Goal: Information Seeking & Learning: Stay updated

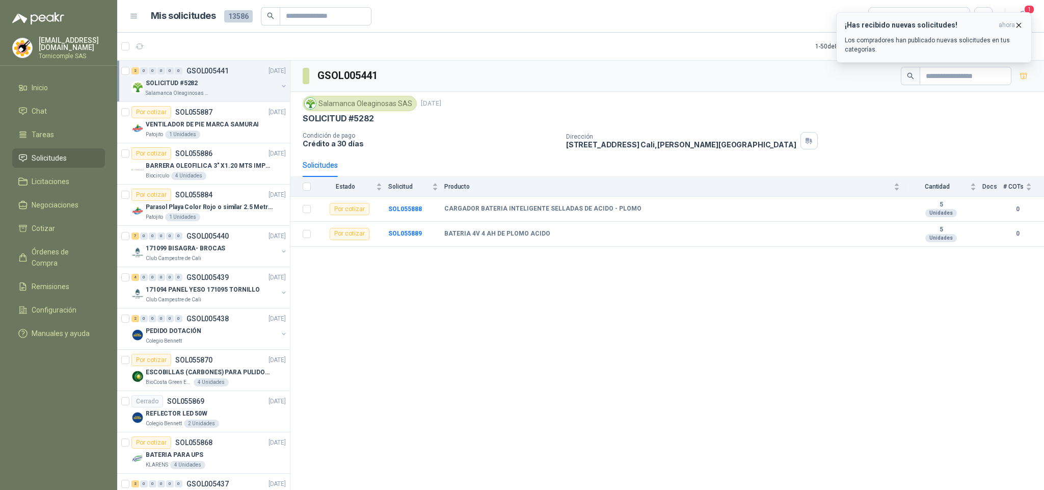
click at [1007, 38] on p "Los compradores han publicado nuevas solicitudes en tus categorías." at bounding box center [934, 45] width 178 height 18
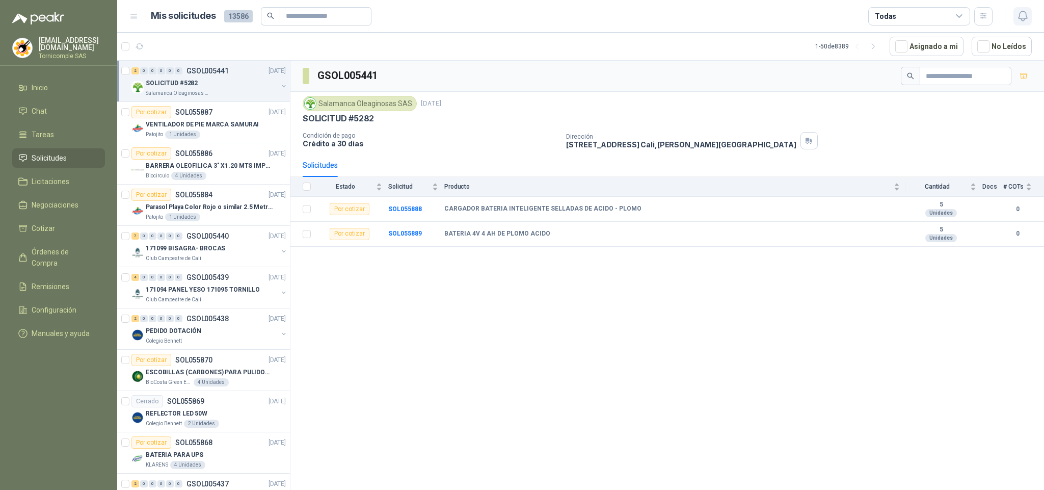
click at [1019, 18] on icon "button" at bounding box center [1022, 16] width 9 height 10
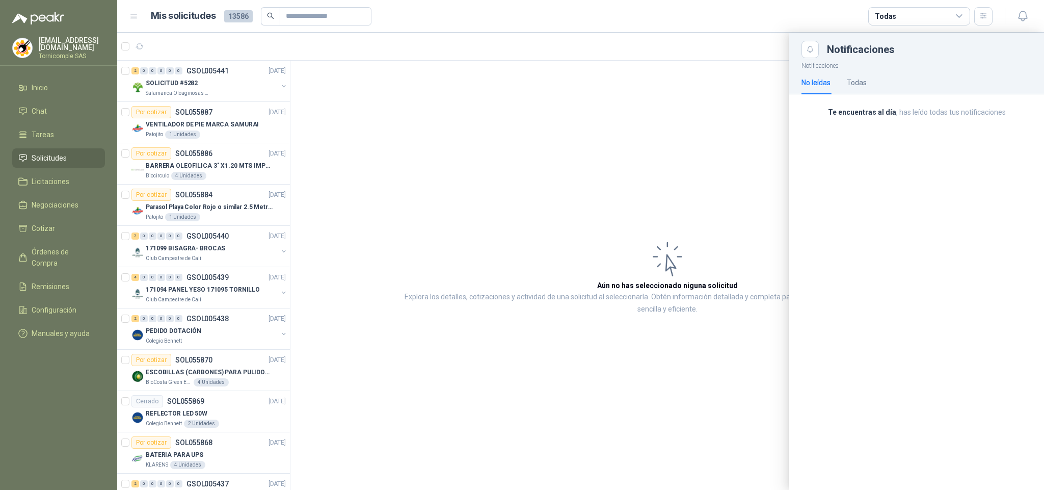
drag, startPoint x: 266, startPoint y: 75, endPoint x: 269, endPoint y: 32, distance: 42.9
click at [268, 75] on div at bounding box center [580, 261] width 927 height 457
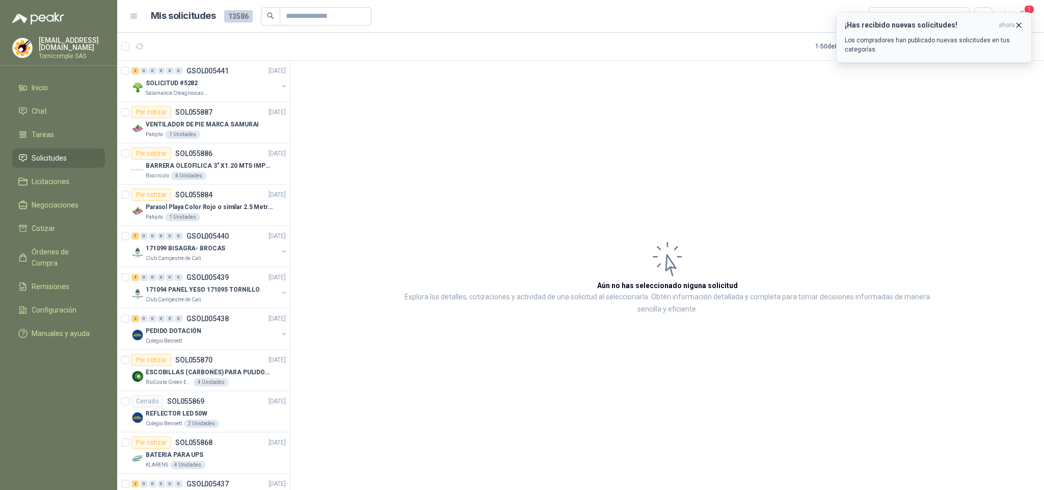
click at [1021, 23] on icon "button" at bounding box center [1018, 25] width 9 height 9
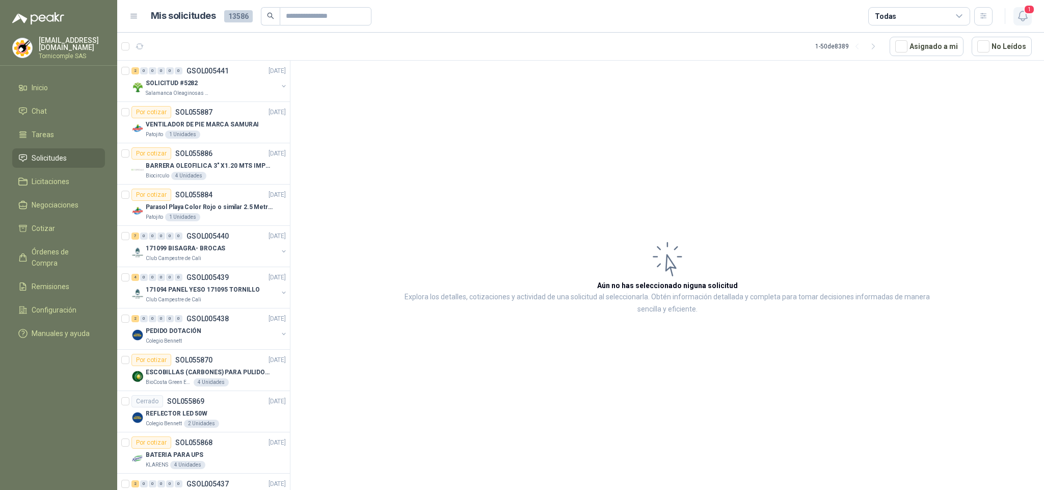
click at [1021, 21] on icon "button" at bounding box center [1022, 16] width 13 height 13
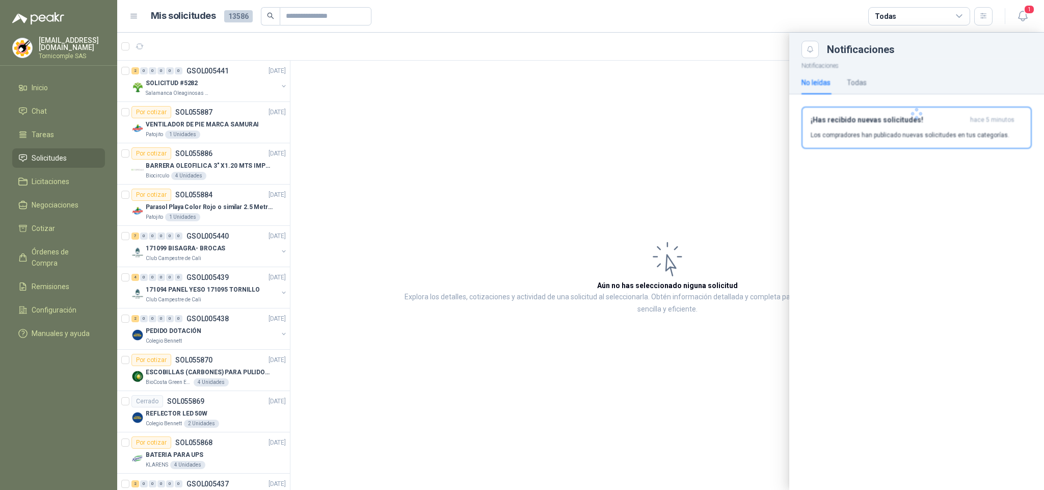
click at [976, 123] on div at bounding box center [916, 113] width 255 height 111
drag, startPoint x: 976, startPoint y: 123, endPoint x: 741, endPoint y: 22, distance: 255.1
click at [974, 122] on span "hace 5 minutos" at bounding box center [992, 120] width 44 height 9
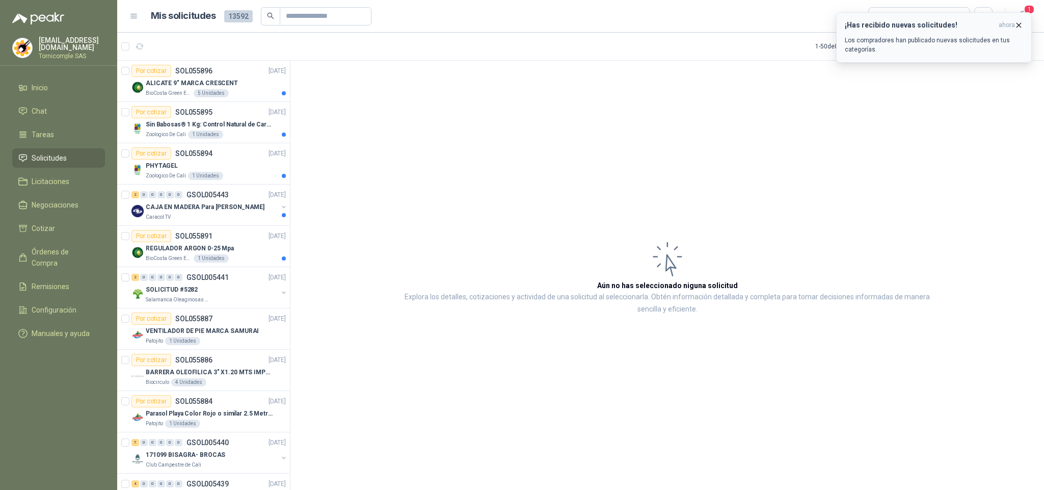
click at [1012, 23] on span "ahora" at bounding box center [1006, 25] width 16 height 9
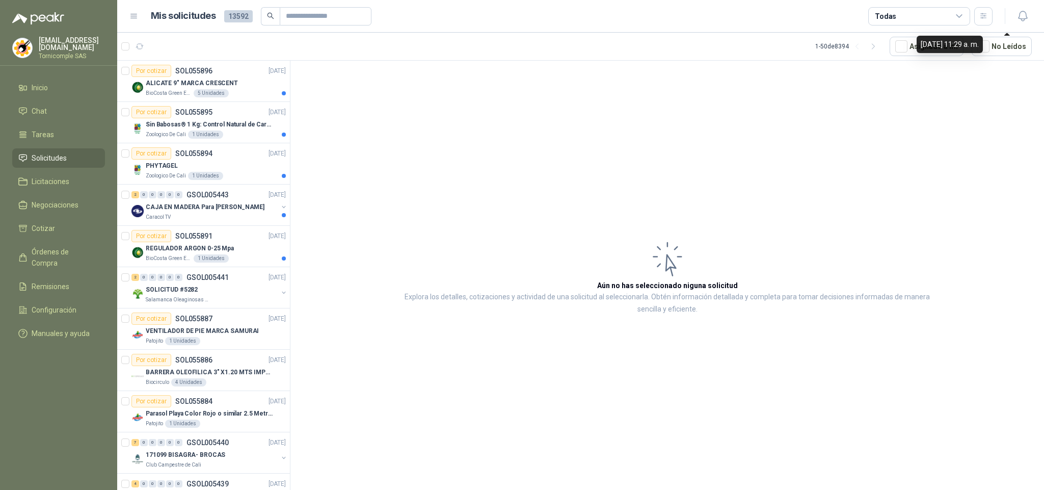
click at [1021, 19] on icon "button" at bounding box center [1022, 16] width 9 height 10
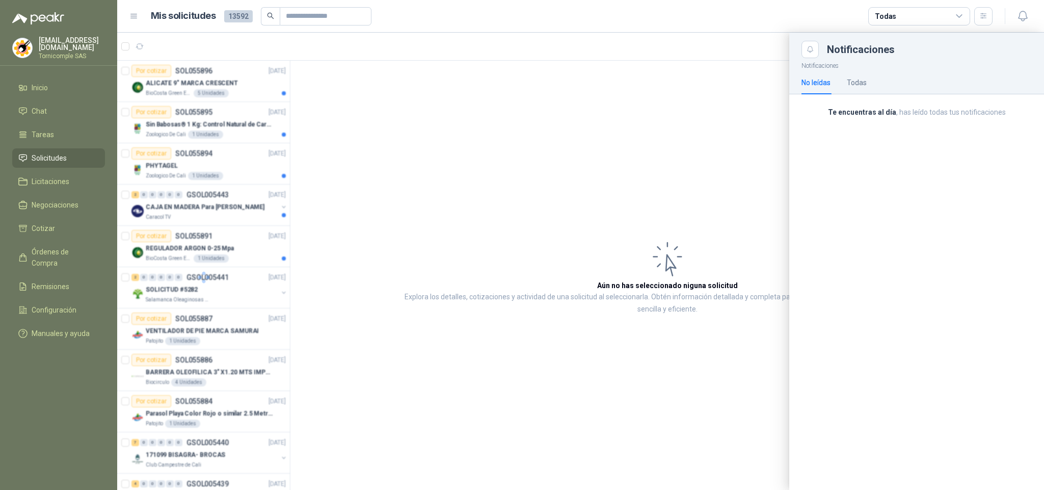
click at [340, 367] on div at bounding box center [580, 261] width 927 height 457
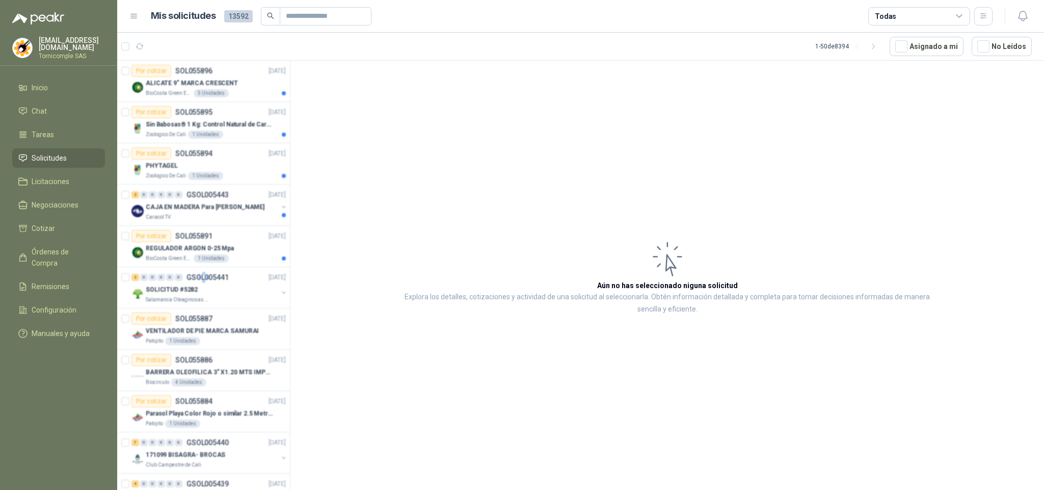
click at [206, 254] on div at bounding box center [203, 277] width 173 height 432
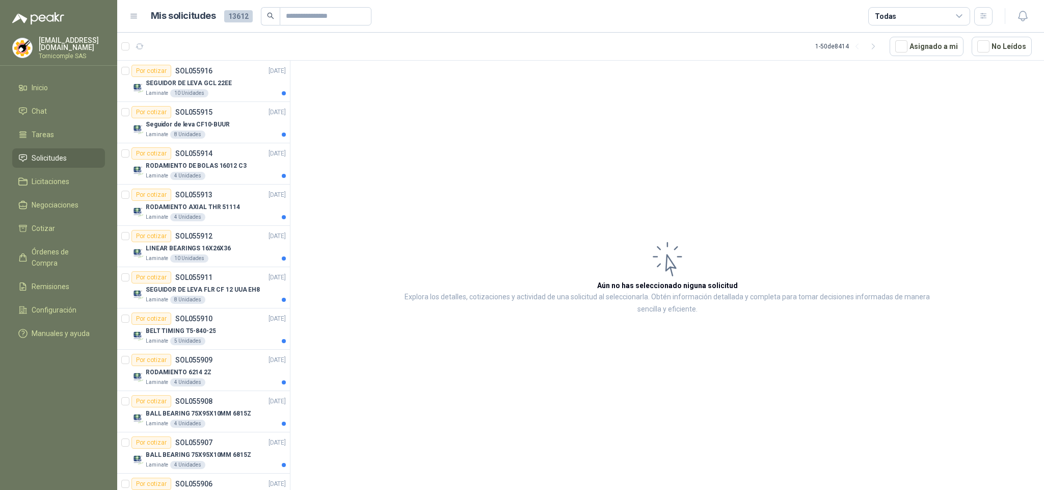
click at [206, 253] on p "LINEAR BEARINGS 16X26X36" at bounding box center [188, 248] width 85 height 10
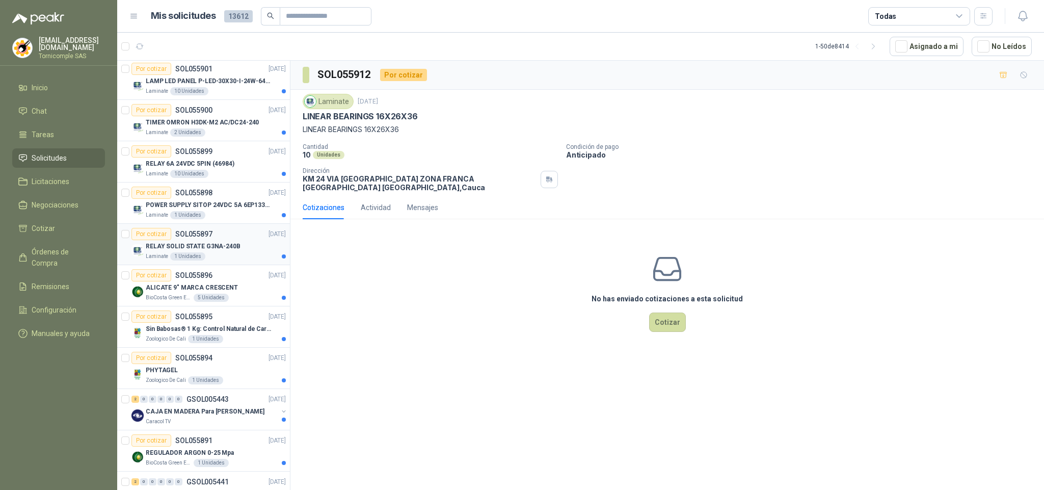
scroll to position [688, 0]
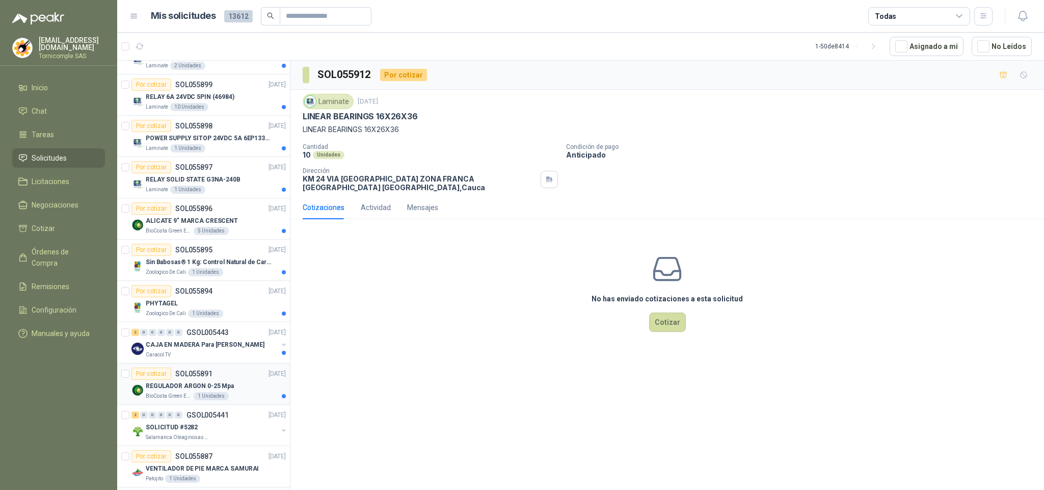
click at [263, 400] on div "BioCosta [PERSON_NAME] Energy S.A.S 1 Unidades" at bounding box center [216, 396] width 140 height 8
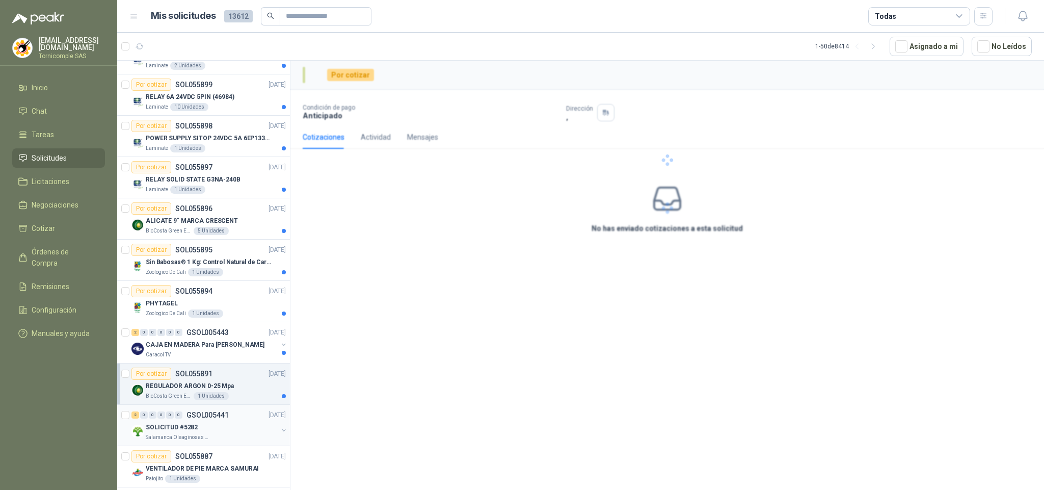
click at [274, 441] on div "SOLICITUD #5282 Salamanca Oleaginosas SAS" at bounding box center [209, 431] width 156 height 20
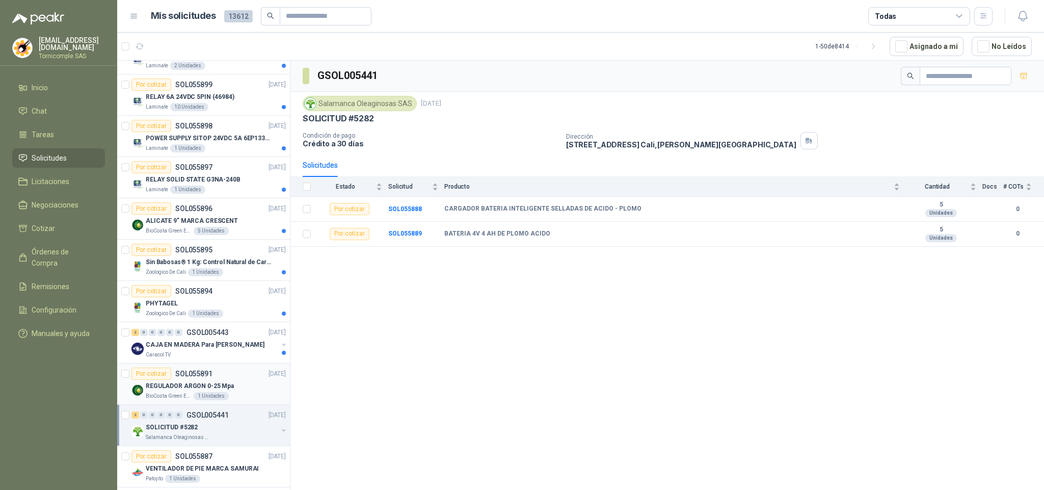
click at [232, 392] on div "REGULADOR ARGON 0-25 Mpa" at bounding box center [216, 386] width 140 height 12
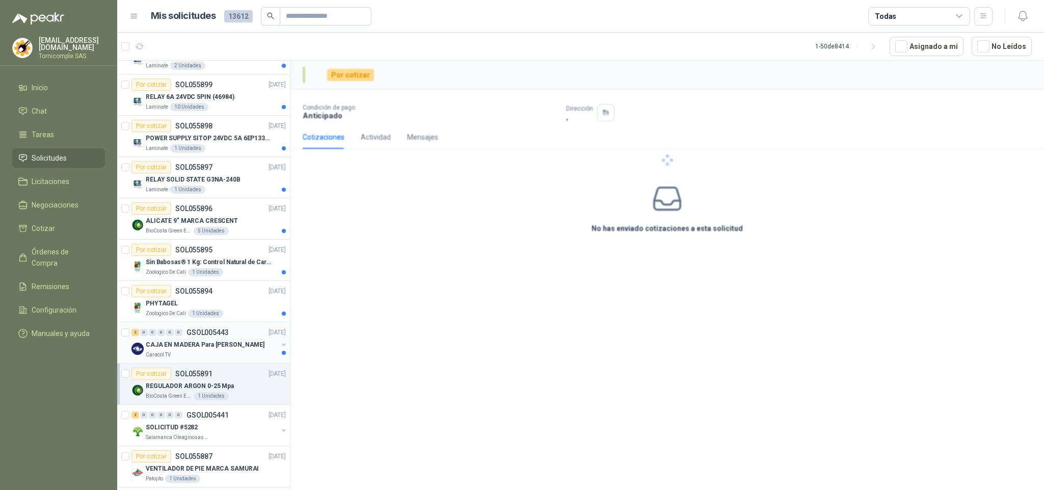
click at [226, 358] on div "Caracol TV" at bounding box center [212, 354] width 132 height 8
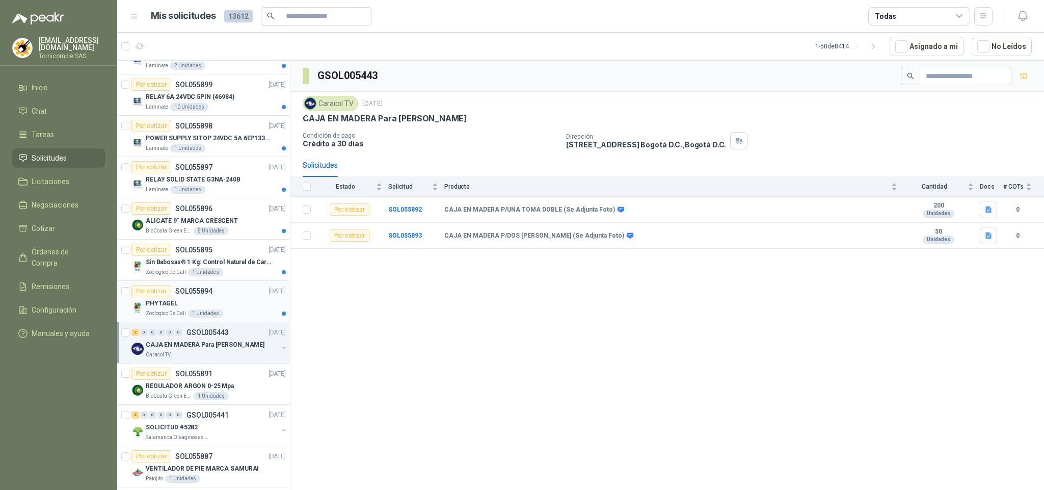
click at [230, 316] on div "Zoologico De Cali 1 Unidades" at bounding box center [216, 313] width 140 height 8
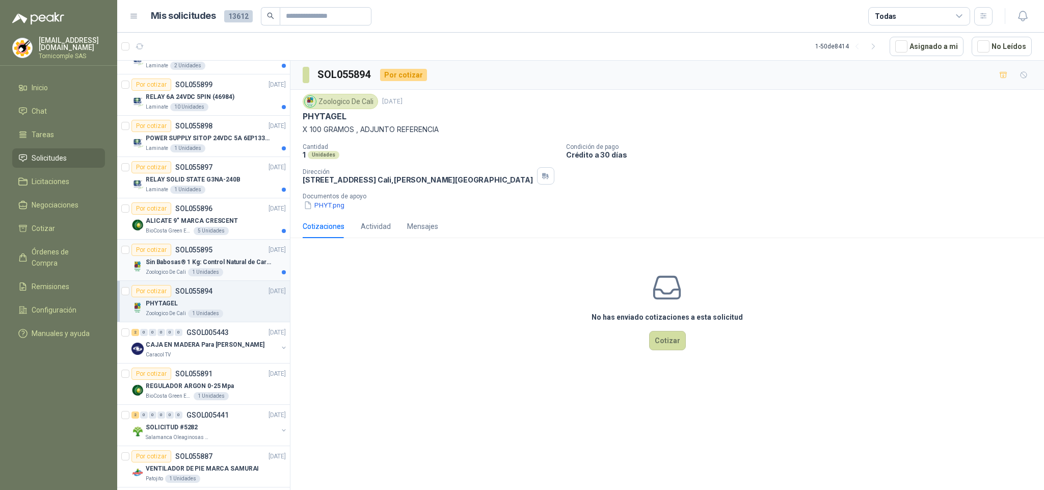
click at [230, 276] on div "Zoologico De Cali 1 Unidades" at bounding box center [216, 272] width 140 height 8
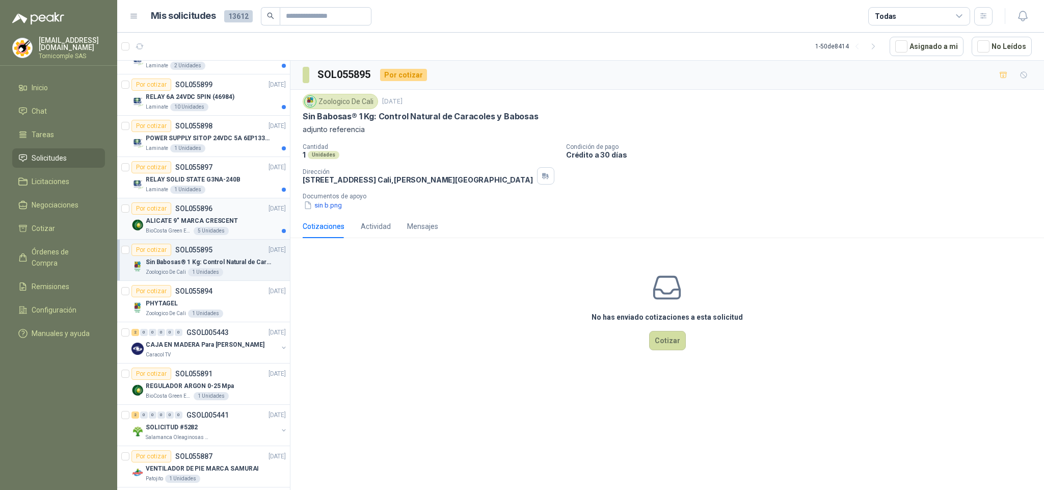
click at [234, 227] on div "ALICATE 9" MARCA CRESCENT" at bounding box center [216, 220] width 140 height 12
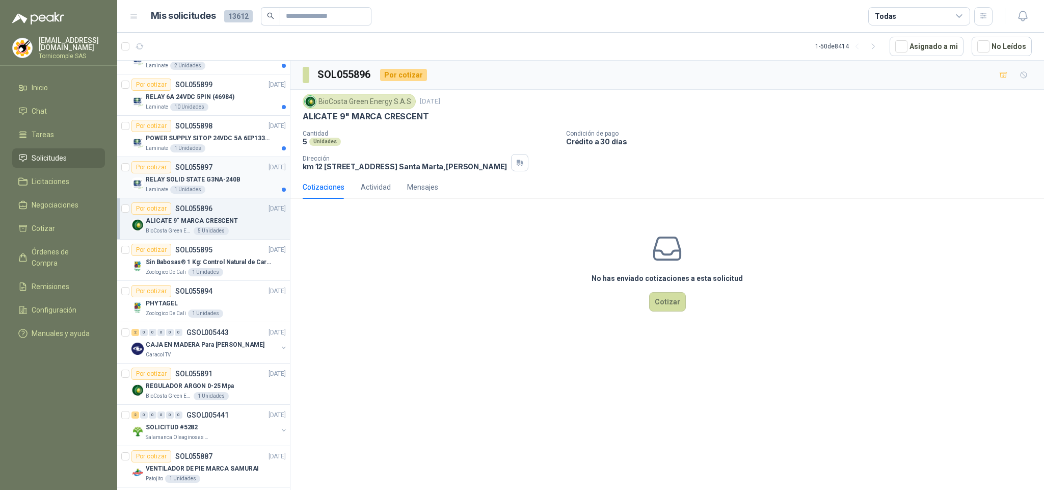
click at [239, 190] on div "Laminate 1 Unidades" at bounding box center [216, 189] width 140 height 8
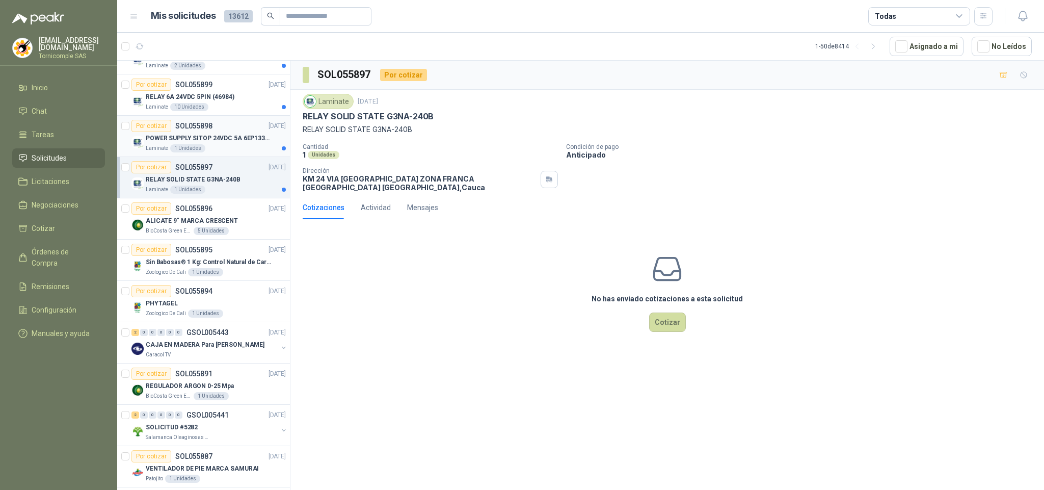
click at [239, 150] on div "Laminate 1 Unidades" at bounding box center [216, 148] width 140 height 8
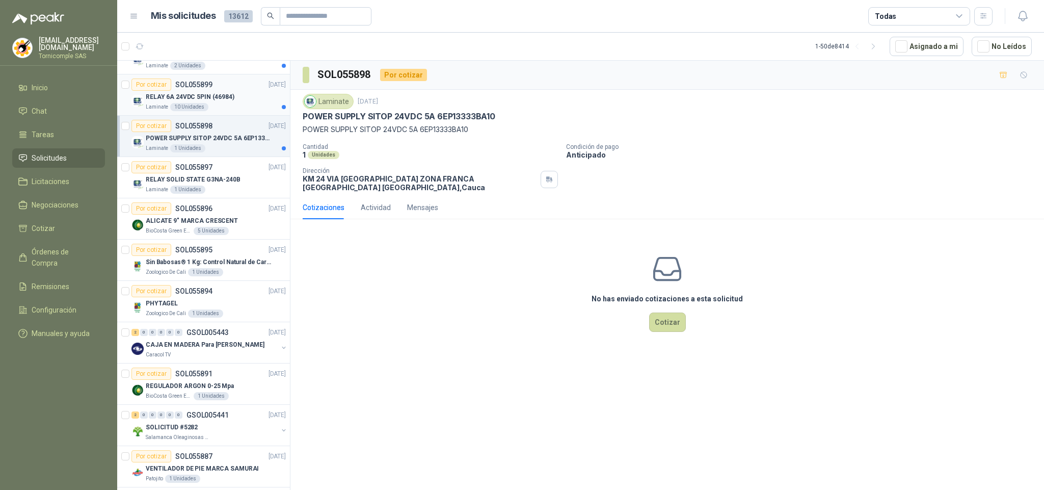
click at [250, 111] on div "Laminate 10 Unidades" at bounding box center [216, 107] width 140 height 8
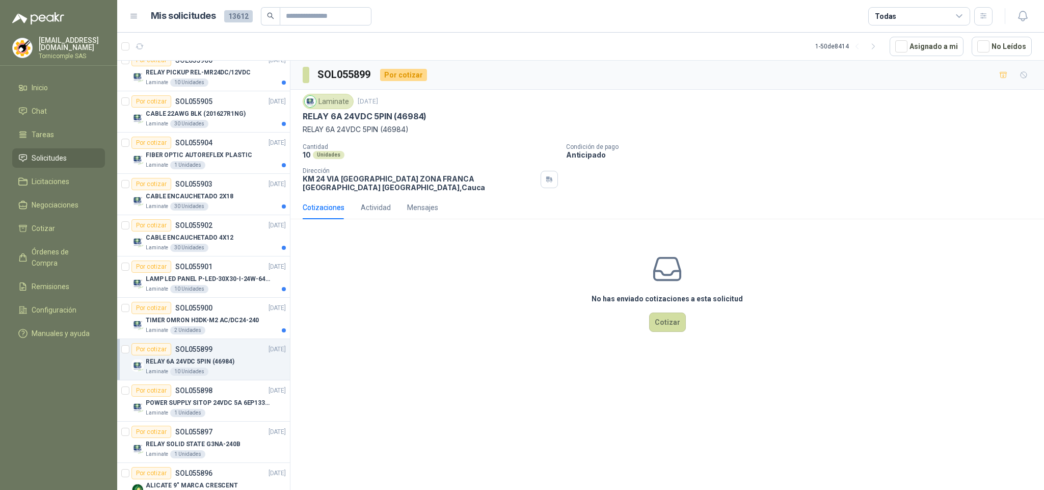
scroll to position [349, 0]
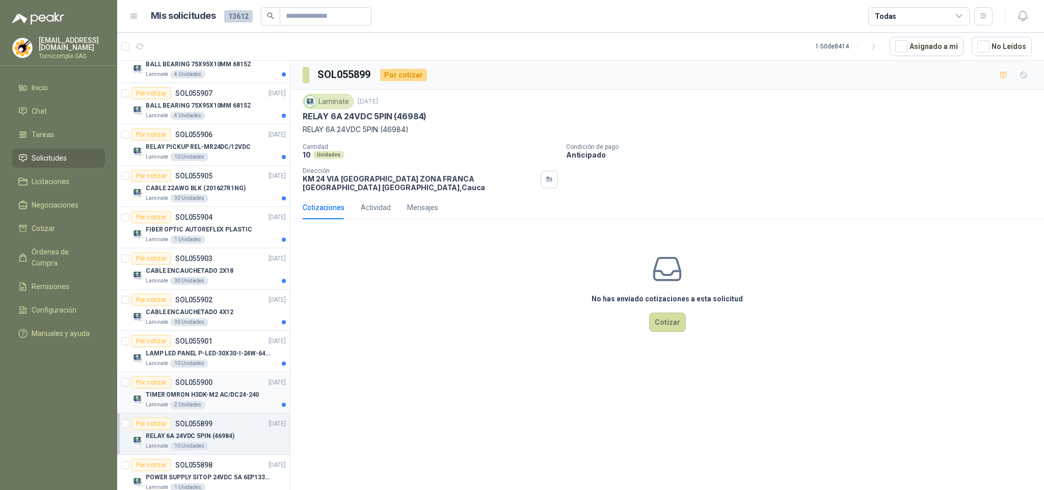
click at [195, 399] on p "TIMER OMRON H3DK-M2 AC/DC24-240" at bounding box center [202, 395] width 113 height 10
click at [203, 358] on p "LAMP LED PANEL P-LED-30X30-I-24W-6400K" at bounding box center [209, 353] width 127 height 10
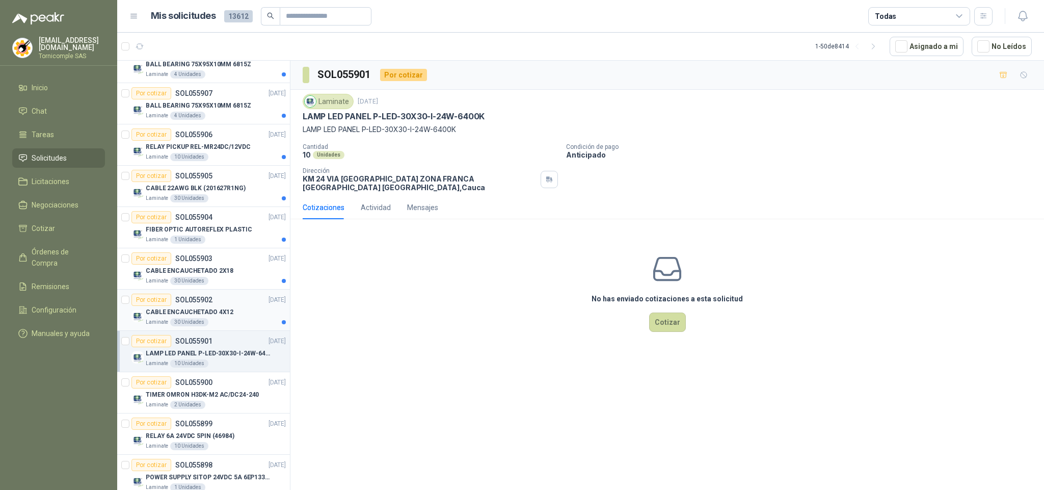
click at [203, 324] on div "30 Unidades" at bounding box center [189, 322] width 38 height 8
click at [205, 276] on p "CABLE ENCAUCHETADO 2X18" at bounding box center [190, 271] width 88 height 10
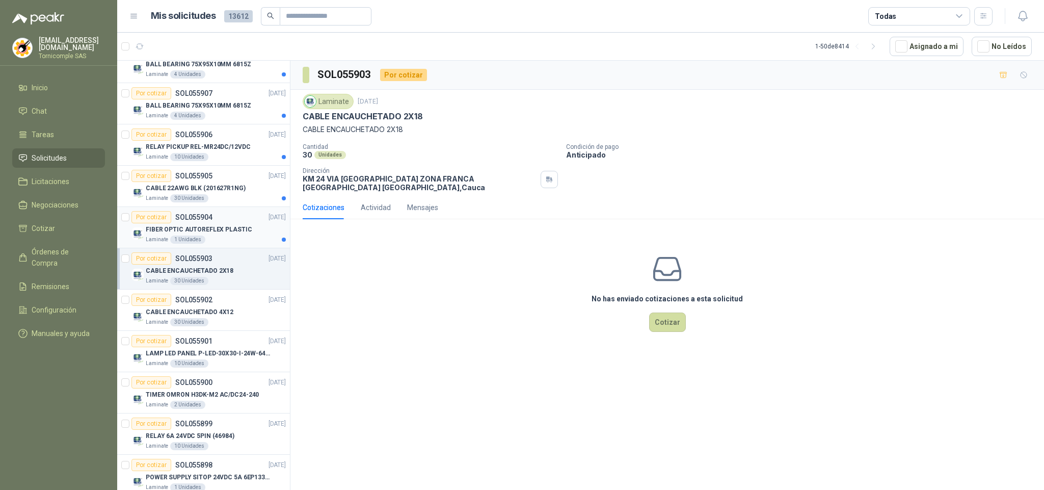
click at [205, 227] on div "FIBER OPTIC AUTOREFLEX PLASTIC" at bounding box center [216, 229] width 140 height 12
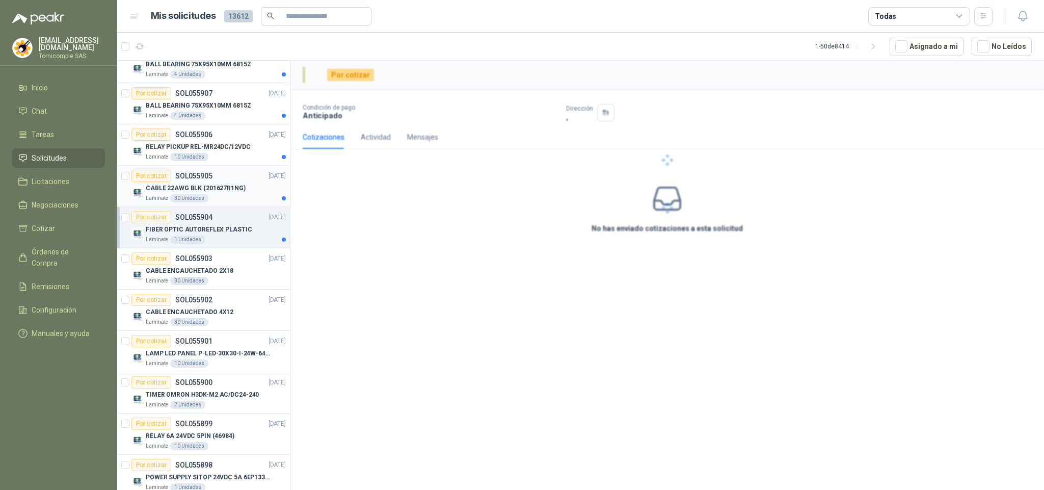
click at [190, 187] on p "CABLE 22AWG BLK (201627R1NG)" at bounding box center [196, 188] width 100 height 10
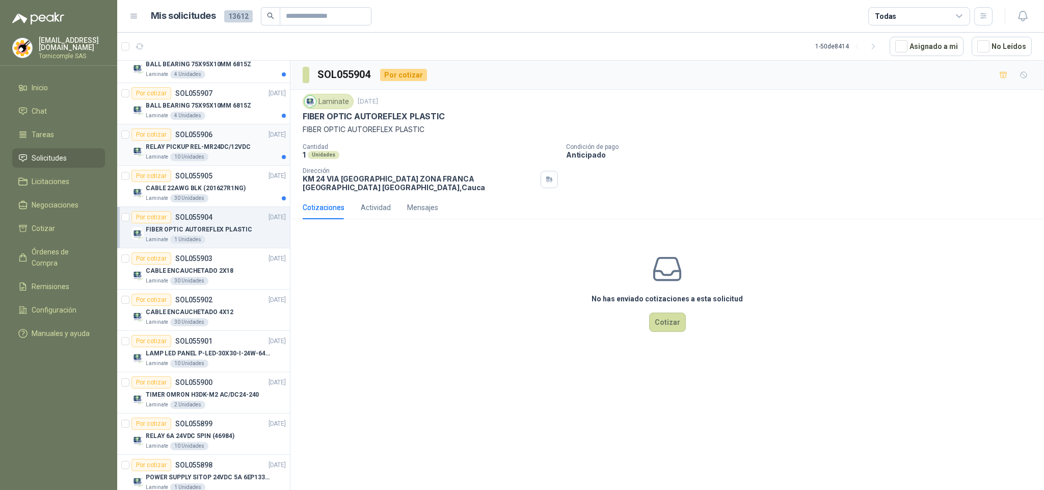
click at [190, 156] on div "10 Unidades" at bounding box center [189, 157] width 38 height 8
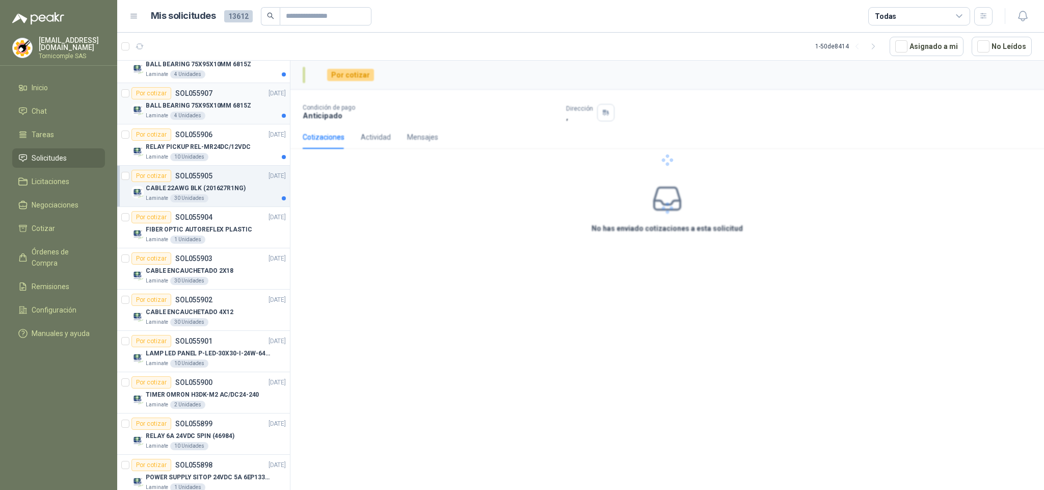
click at [194, 110] on p "BALL BEARING 75X95X10MM 6815Z" at bounding box center [198, 106] width 105 height 10
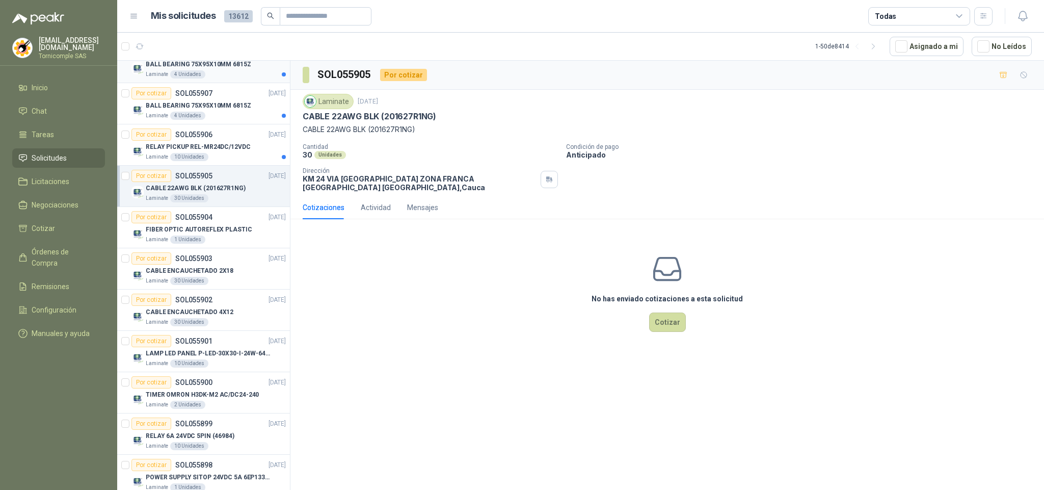
click at [223, 76] on div "Laminate 4 Unidades" at bounding box center [216, 74] width 140 height 8
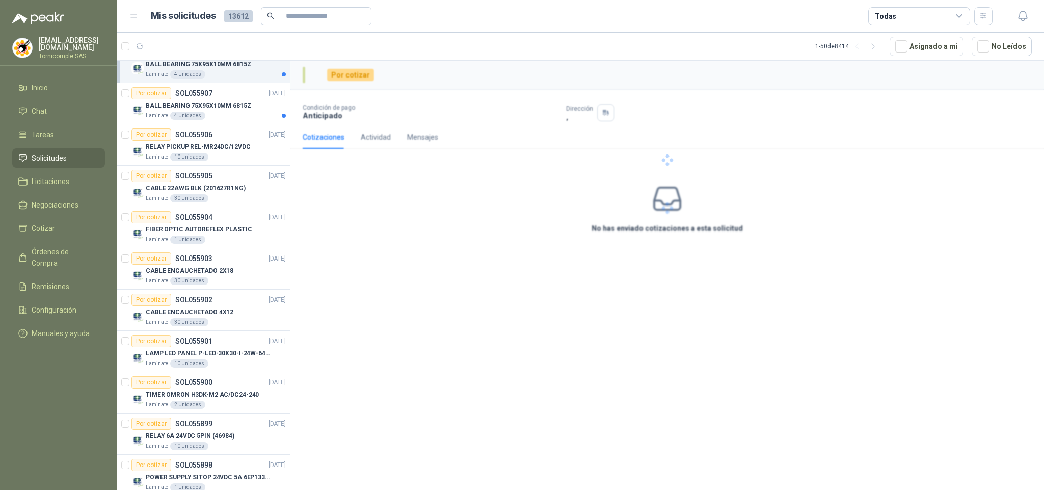
scroll to position [103, 0]
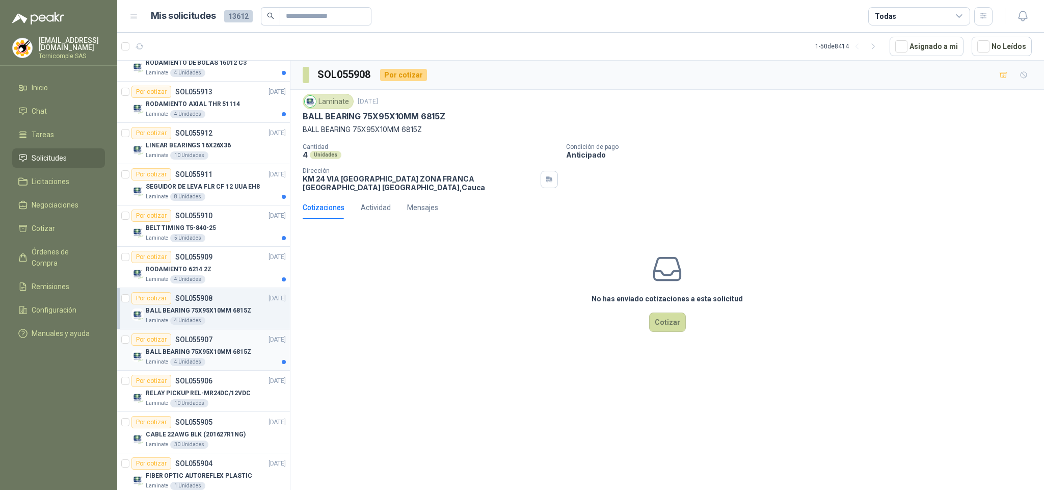
click at [230, 360] on div "Laminate 4 Unidades" at bounding box center [216, 362] width 140 height 8
click at [219, 278] on div "Laminate 4 Unidades" at bounding box center [216, 279] width 140 height 8
click at [219, 222] on div "Por cotizar SOL055910 [DATE]" at bounding box center [208, 215] width 154 height 12
click at [213, 190] on p "SEGUIDOR DE LEVA FLR CF 12 UUA EH8" at bounding box center [203, 187] width 114 height 10
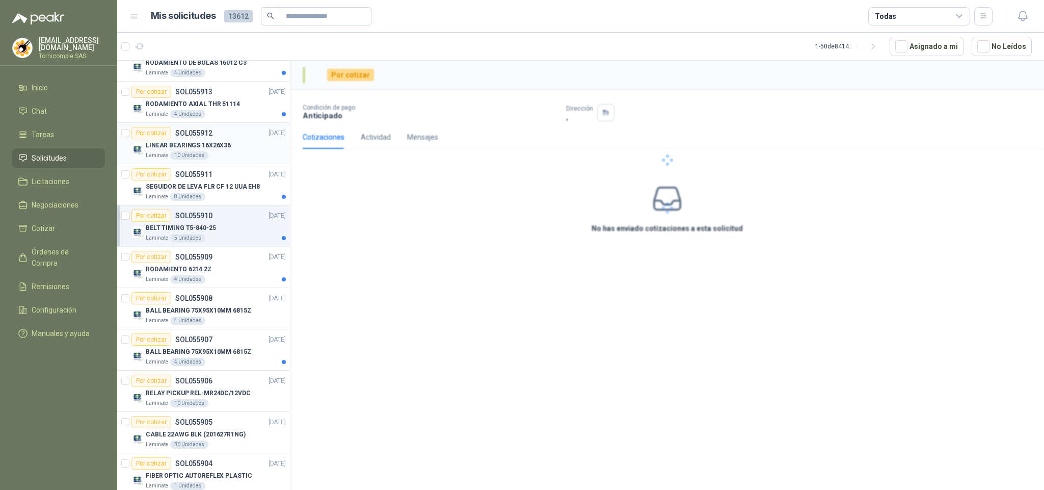
click at [206, 150] on p "LINEAR BEARINGS 16X26X36" at bounding box center [188, 146] width 85 height 10
click at [211, 110] on div "RODAMIENTO AXIAL THR 51114" at bounding box center [216, 104] width 140 height 12
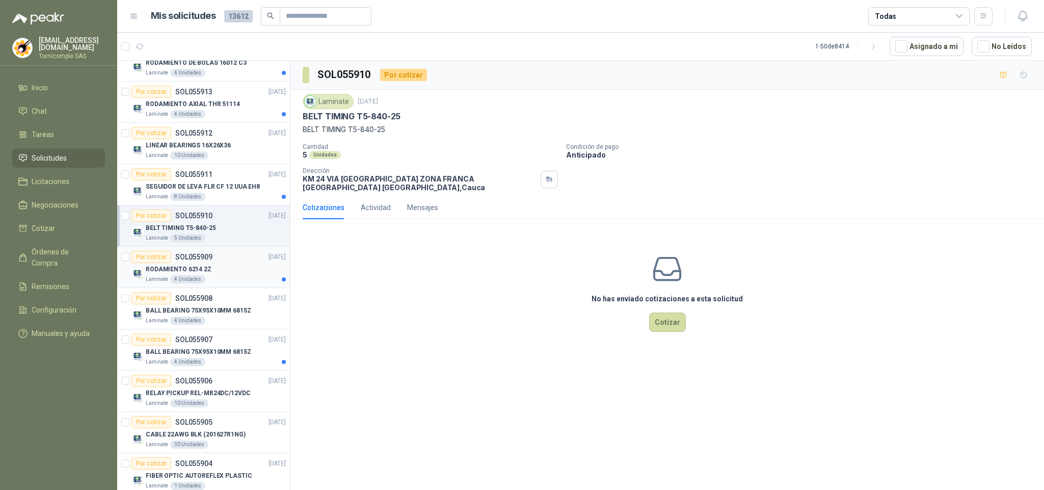
click at [238, 254] on div "Por cotizar SOL055909 [DATE]" at bounding box center [208, 257] width 154 height 12
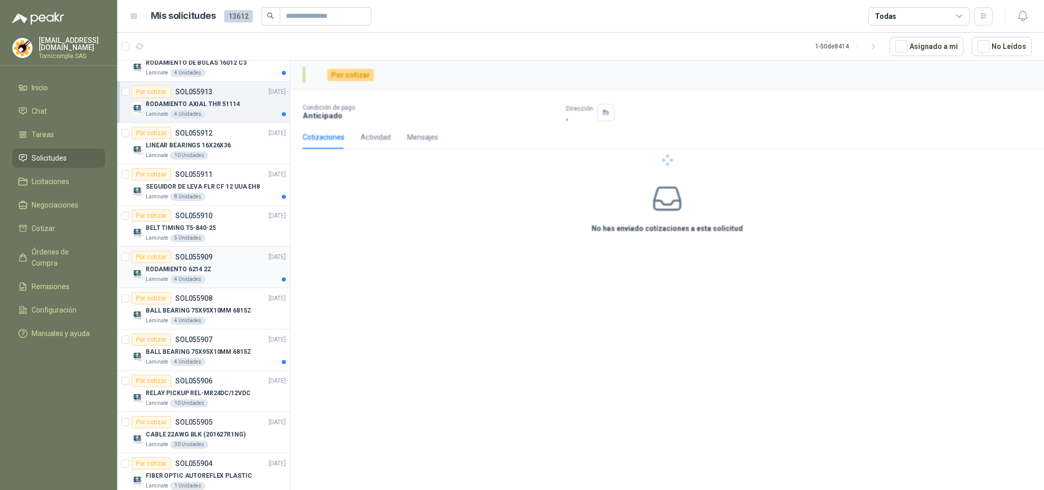
click at [241, 275] on div "RODAMIENTO 6214 2Z" at bounding box center [216, 269] width 140 height 12
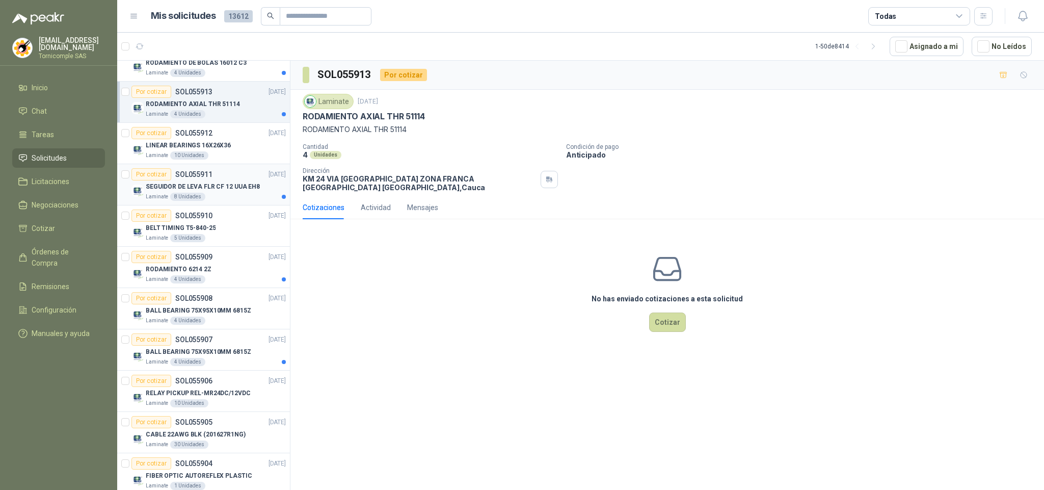
click at [221, 203] on article "Por cotizar SOL055911 [DATE] SEGUIDOR [PERSON_NAME] FLR CF 12 UUA EH8 Laminate …" at bounding box center [203, 184] width 173 height 41
click at [193, 70] on div "4 Unidades" at bounding box center [187, 73] width 35 height 8
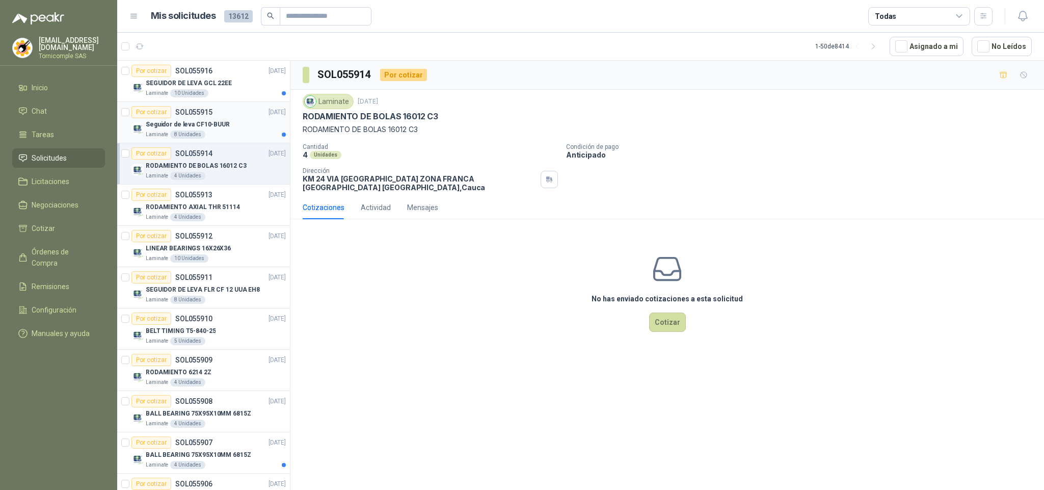
click at [250, 119] on div "Seguidor de leva CF10-BUUR" at bounding box center [216, 124] width 140 height 12
click at [238, 83] on div "SEGUIDOR DE LEVA GCL 22EE" at bounding box center [216, 83] width 140 height 12
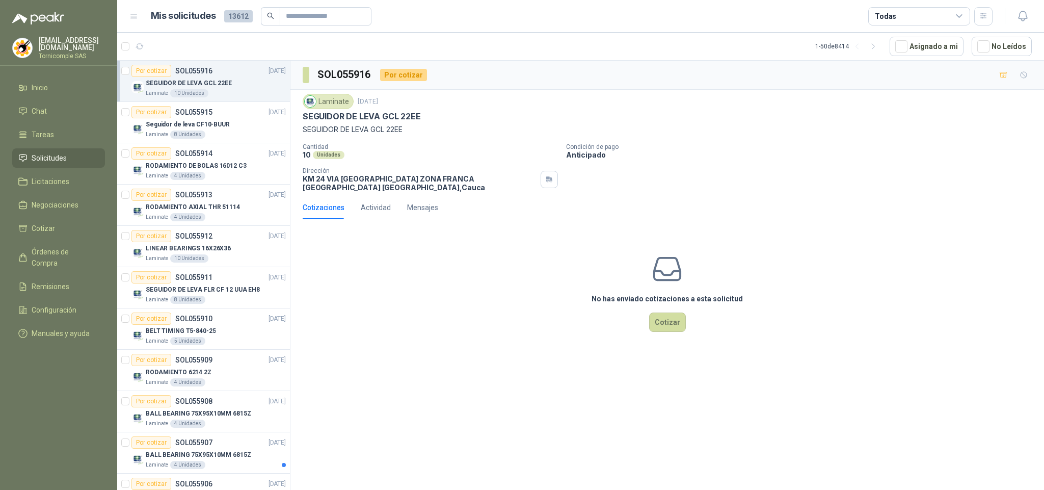
drag, startPoint x: 69, startPoint y: 157, endPoint x: 68, endPoint y: 143, distance: 14.8
click at [69, 156] on li "Solicitudes" at bounding box center [58, 157] width 80 height 11
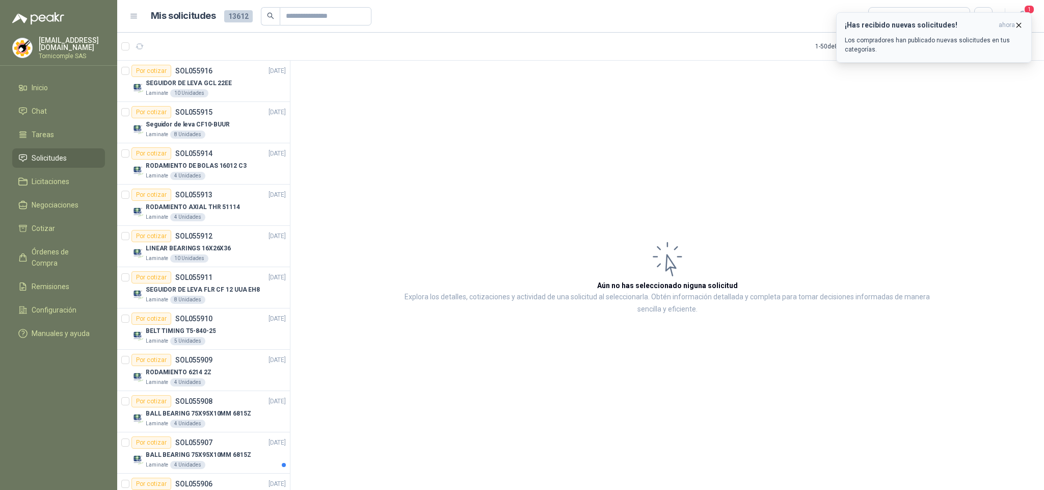
click at [1018, 24] on icon "button" at bounding box center [1019, 25] width 4 height 4
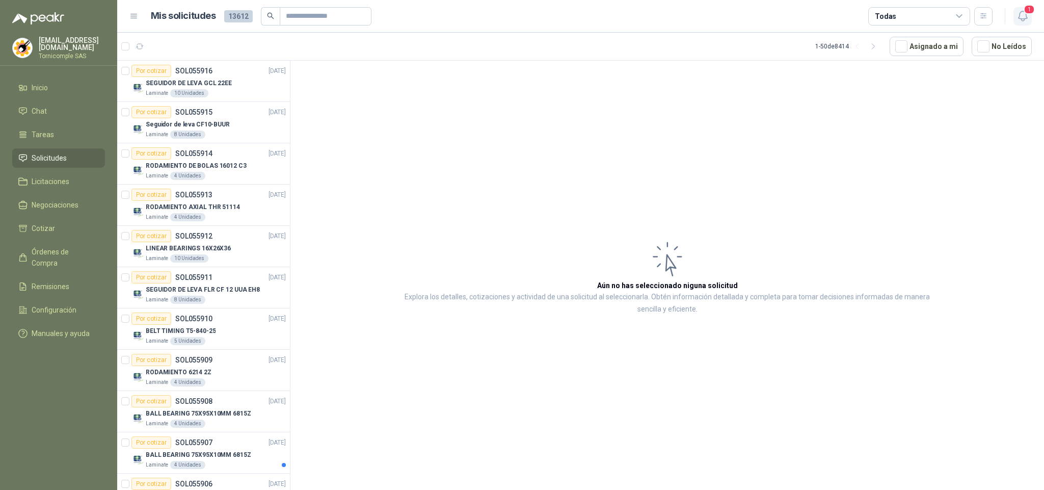
click at [1023, 18] on icon "button" at bounding box center [1022, 16] width 9 height 10
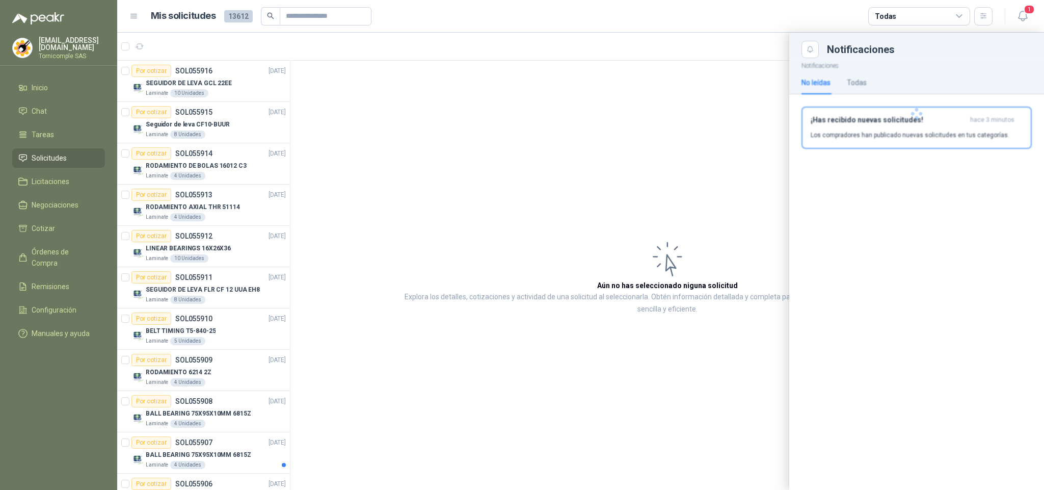
click at [969, 142] on div at bounding box center [916, 113] width 255 height 111
click at [969, 141] on button "¡Has recibido nuevas solicitudes! hace 3 minutos Los compradores han publicado …" at bounding box center [916, 127] width 230 height 42
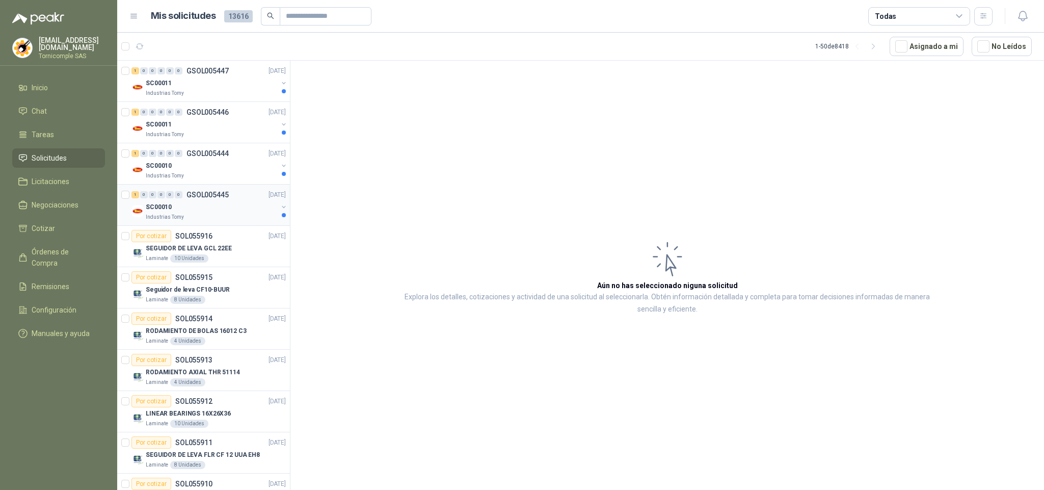
click at [212, 204] on div "SC00010" at bounding box center [212, 207] width 132 height 12
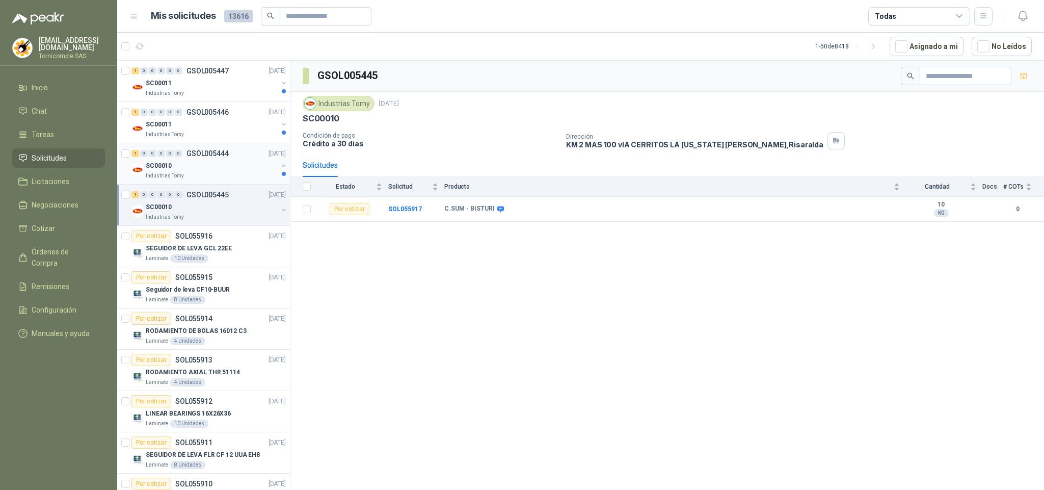
click at [211, 174] on div "Industrias Tomy" at bounding box center [212, 176] width 132 height 8
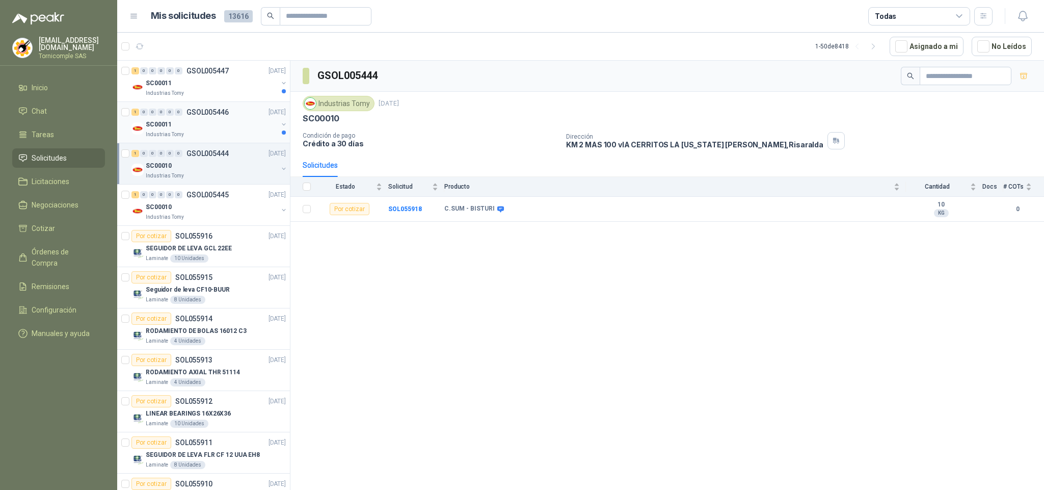
click at [211, 130] on div "Industrias Tomy" at bounding box center [212, 134] width 132 height 8
click at [216, 83] on div "SC00011" at bounding box center [212, 83] width 132 height 12
